Goal: Register for event/course

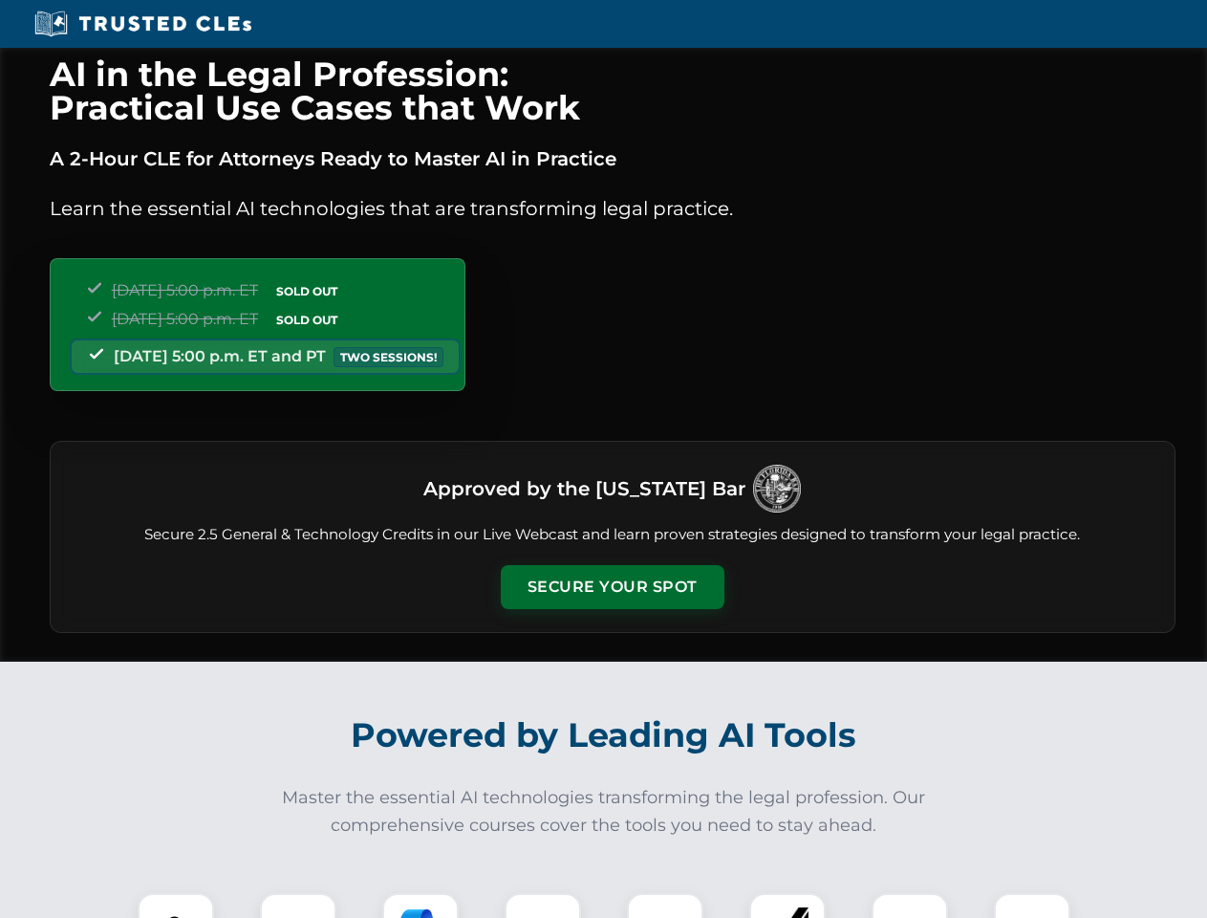
click at [612, 587] on button "Secure Your Spot" at bounding box center [613, 587] width 224 height 44
click at [176, 905] on img at bounding box center [175, 930] width 55 height 55
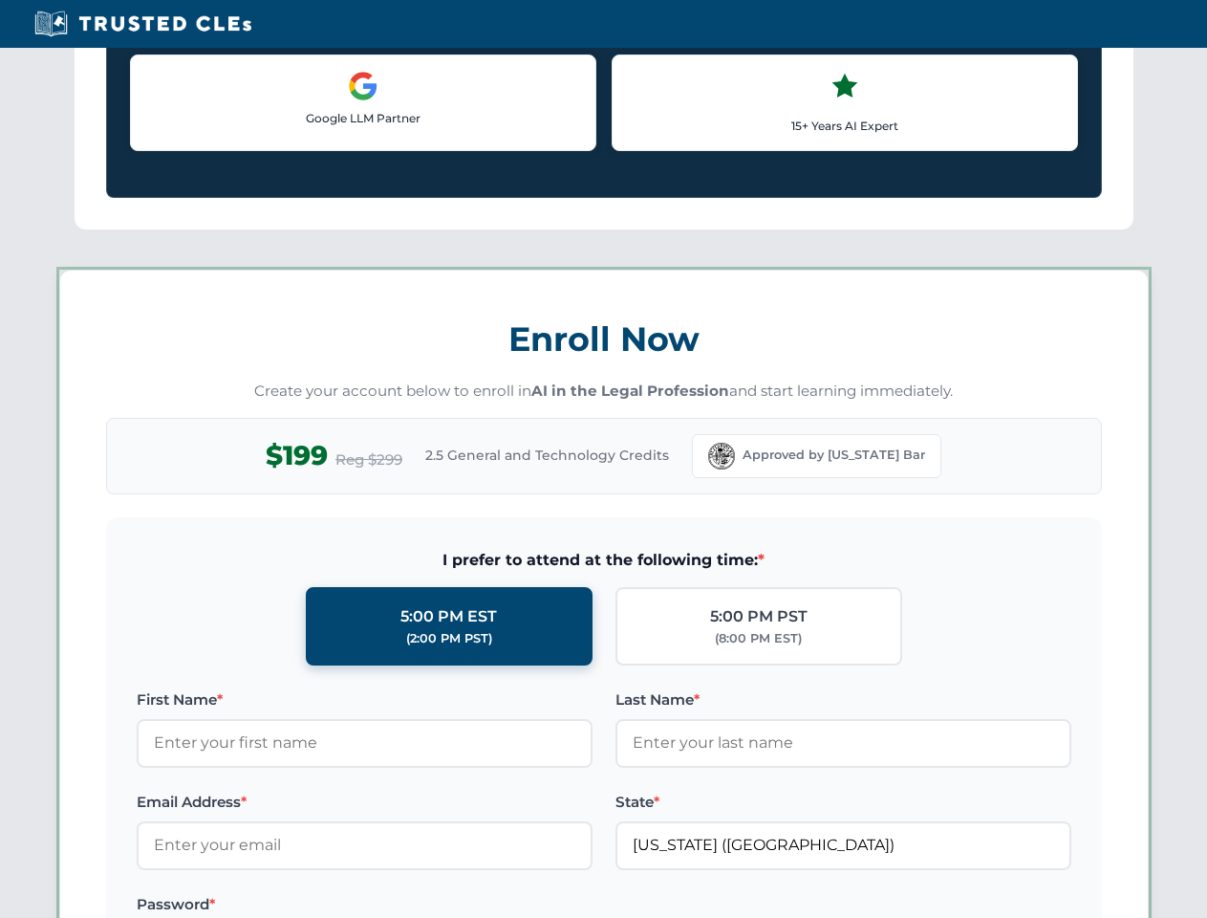
click at [421, 905] on label "Password *" at bounding box center [365, 904] width 456 height 23
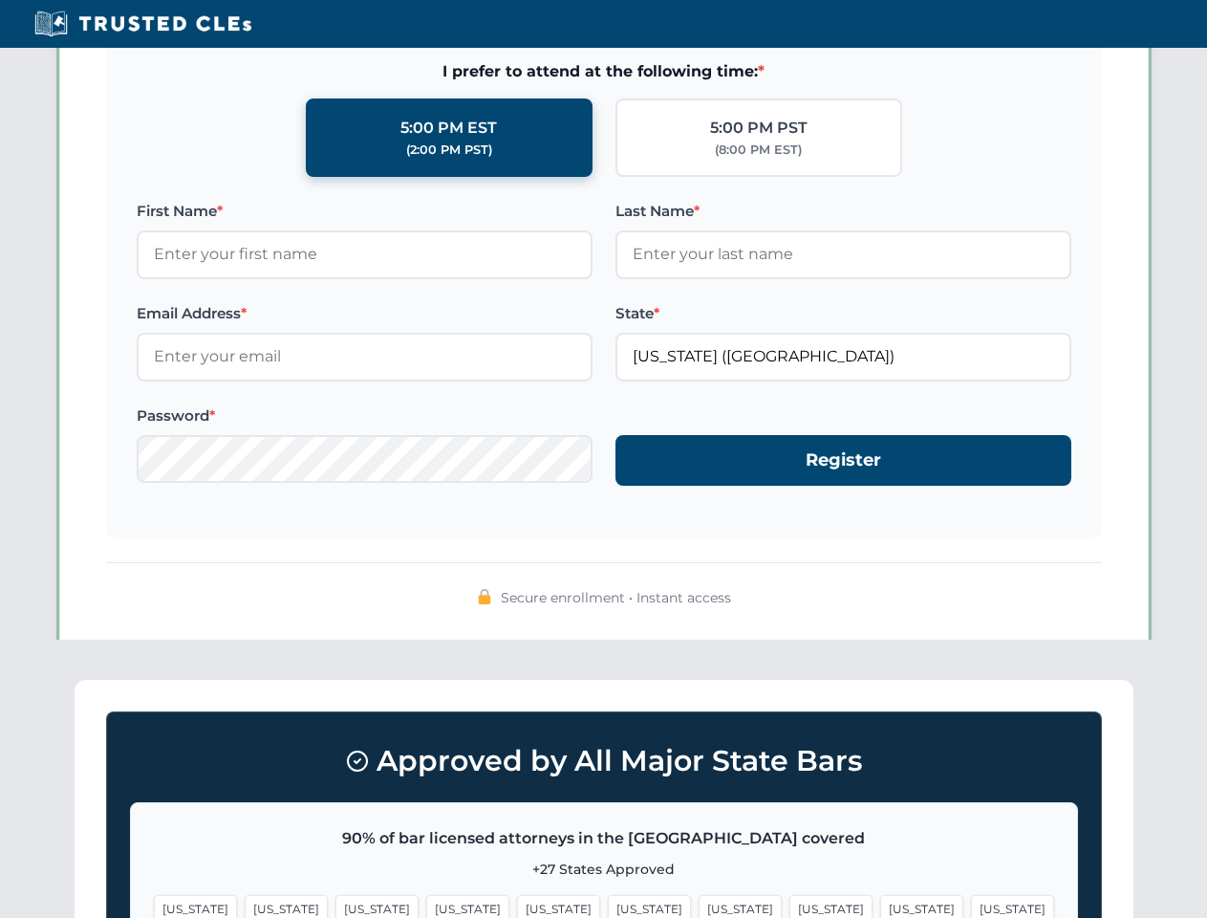
click at [880, 905] on span "[US_STATE]" at bounding box center [921, 909] width 83 height 28
